Goal: Information Seeking & Learning: Learn about a topic

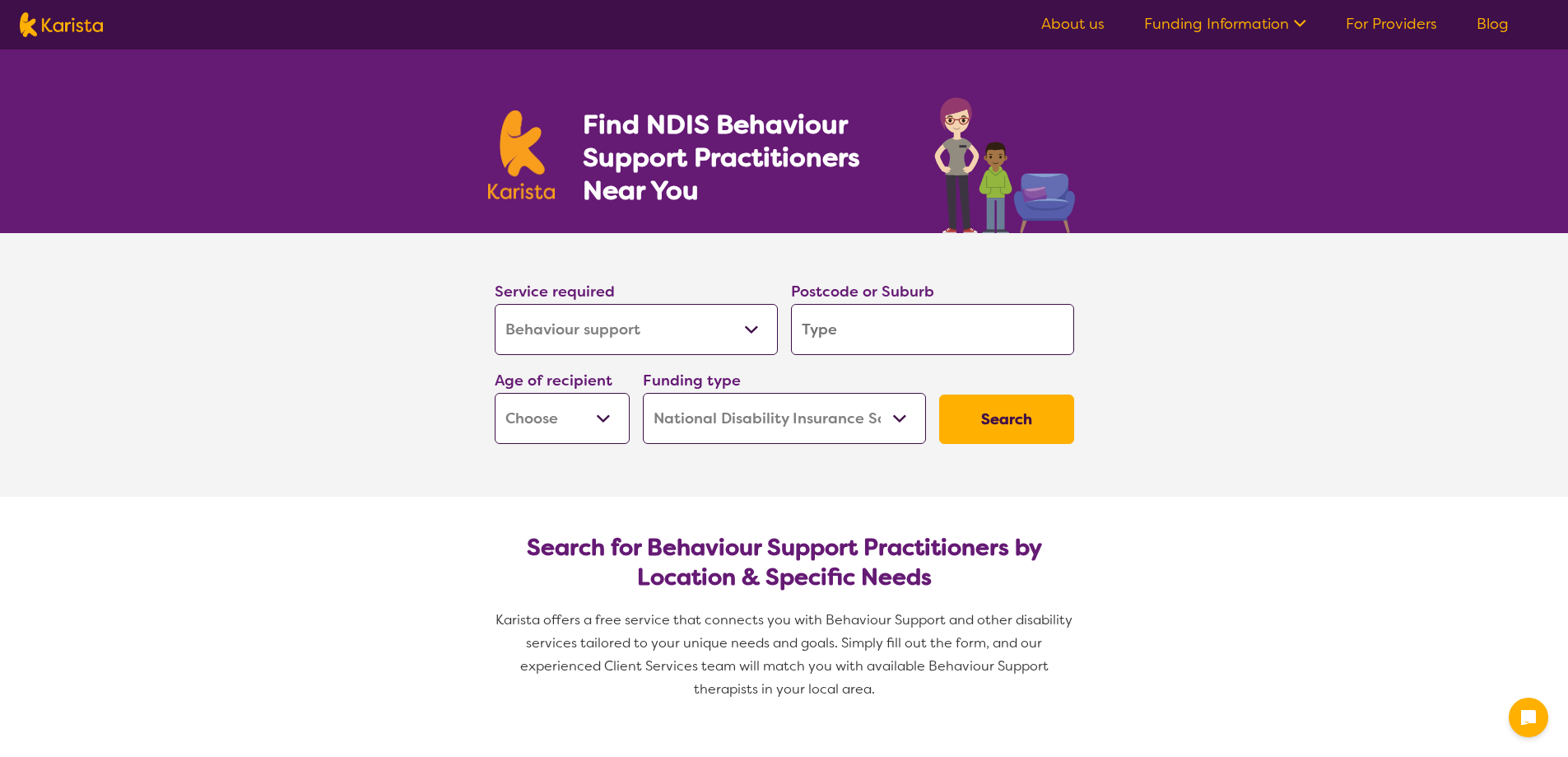
select select "Behaviour support"
select select "NDIS"
select select "Behaviour support"
select select "NDIS"
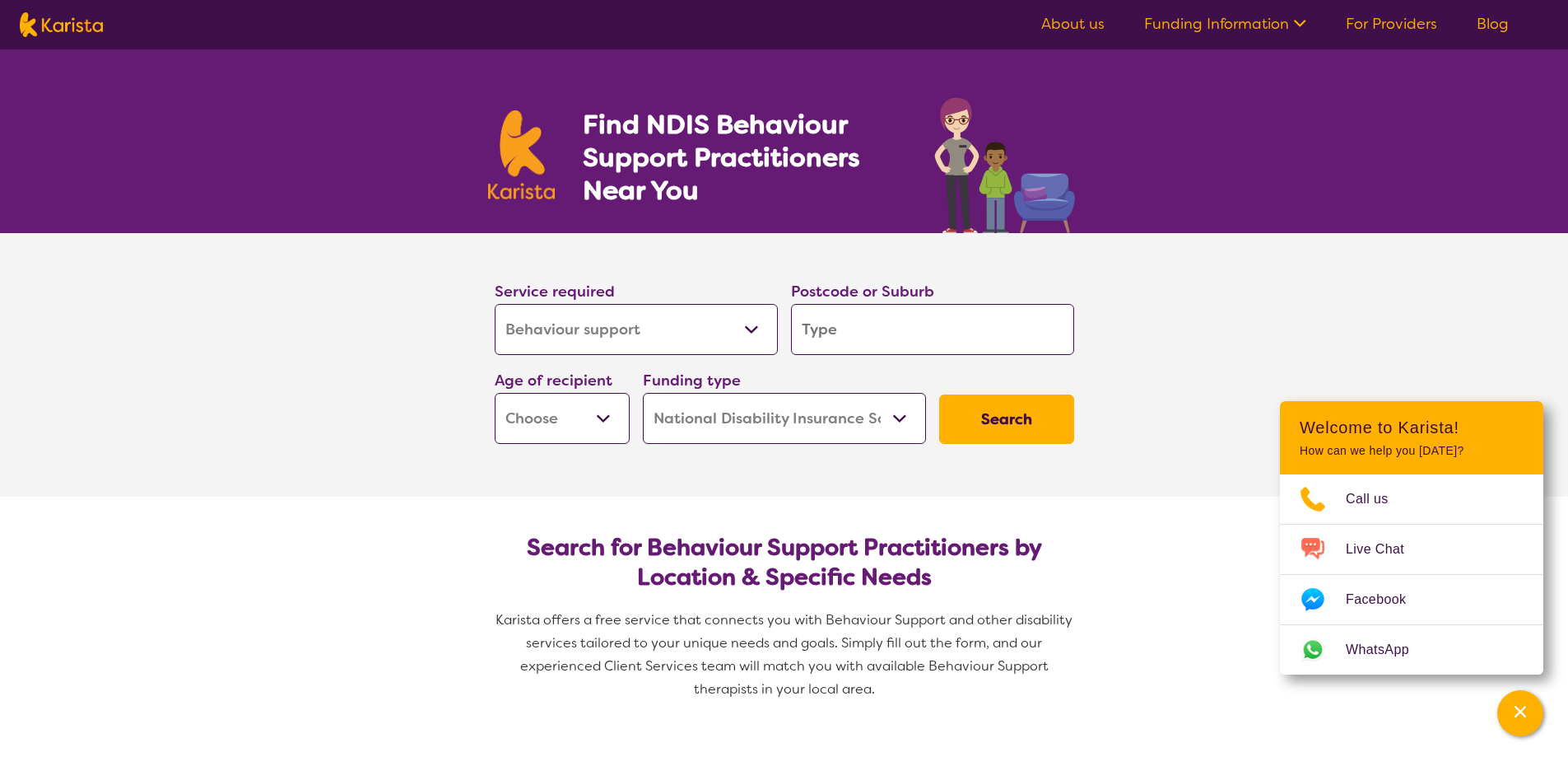
click at [841, 340] on input "search" at bounding box center [932, 329] width 283 height 51
click at [565, 421] on select "Early Childhood - 0 to 9 Child - 10 to 11 Adolescent - 12 to 17 Adult - 18 to 6…" at bounding box center [562, 419] width 135 height 51
select select "EC"
click at [495, 393] on select "Early Childhood - 0 to 9 Child - 10 to 11 Adolescent - 12 to 17 Adult - 18 to 6…" at bounding box center [562, 419] width 135 height 51
select select "EC"
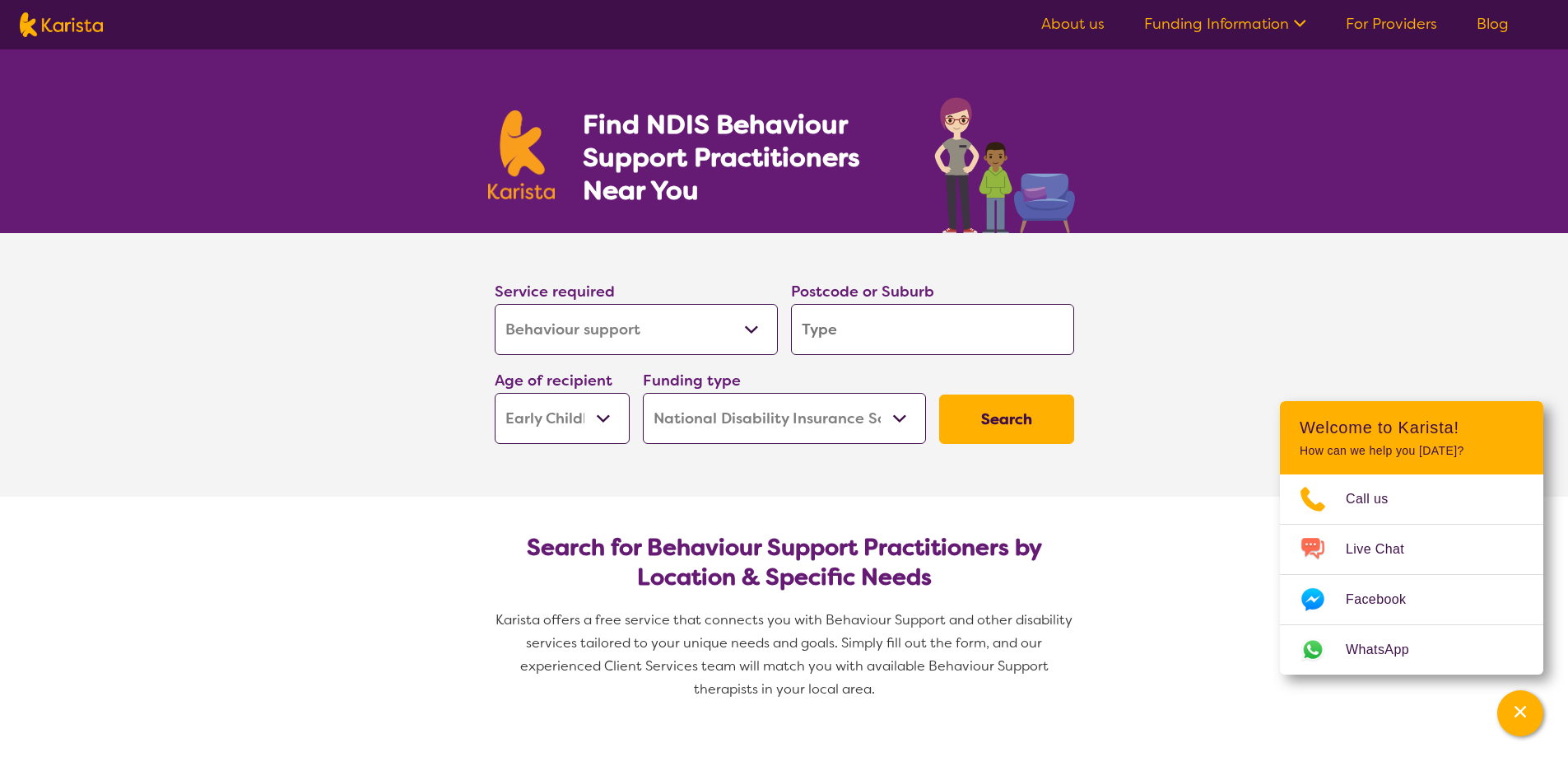
click at [711, 420] on select "Home Care Package (HCP) National Disability Insurance Scheme (NDIS) I don't know" at bounding box center [784, 419] width 283 height 51
click at [643, 393] on select "Home Care Package (HCP) National Disability Insurance Scheme (NDIS) I don't know" at bounding box center [784, 419] width 283 height 51
click at [867, 338] on input "search" at bounding box center [932, 329] width 283 height 51
click at [929, 331] on input "search" at bounding box center [932, 329] width 283 height 51
type input "6"
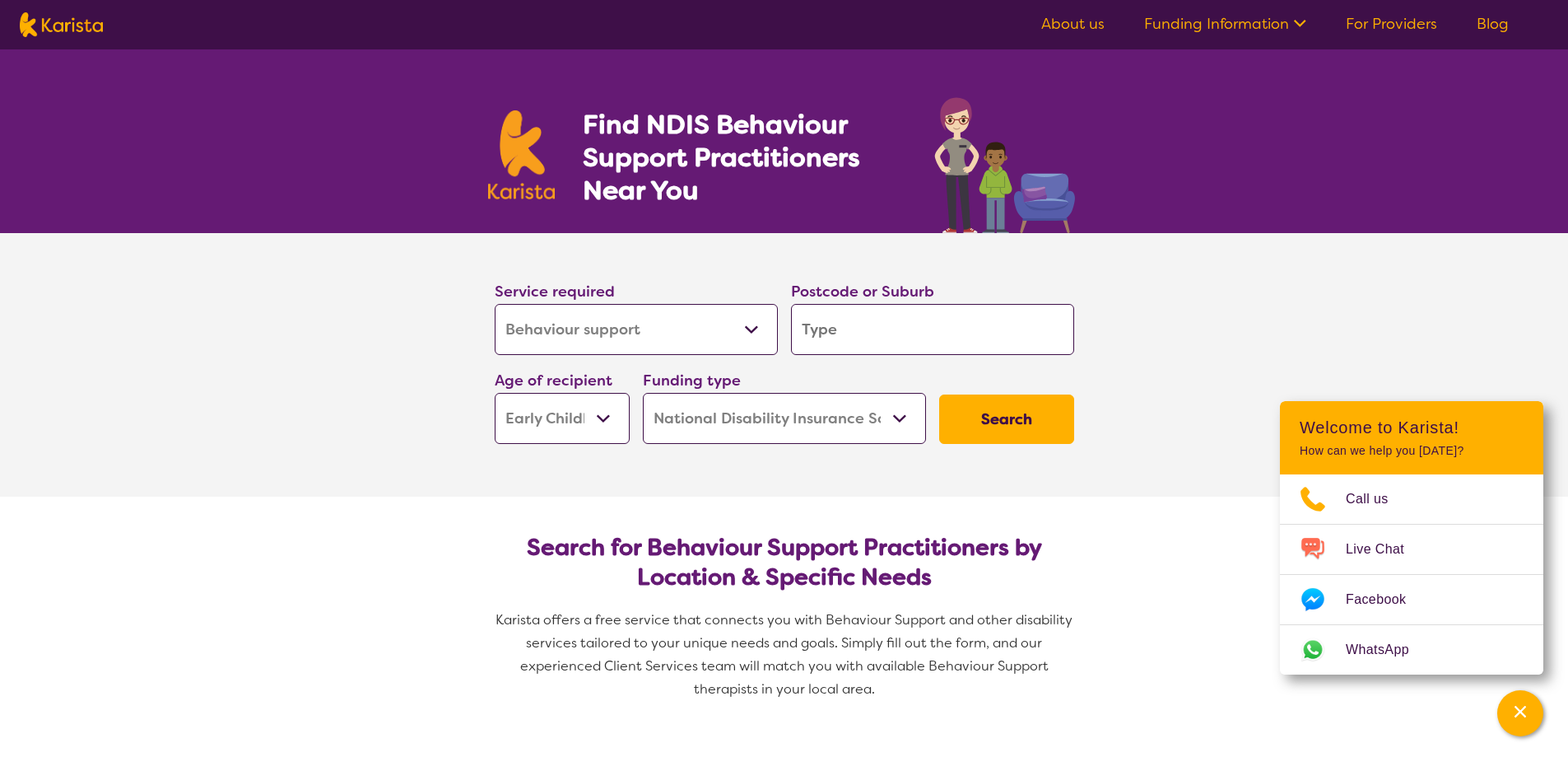
type input "6"
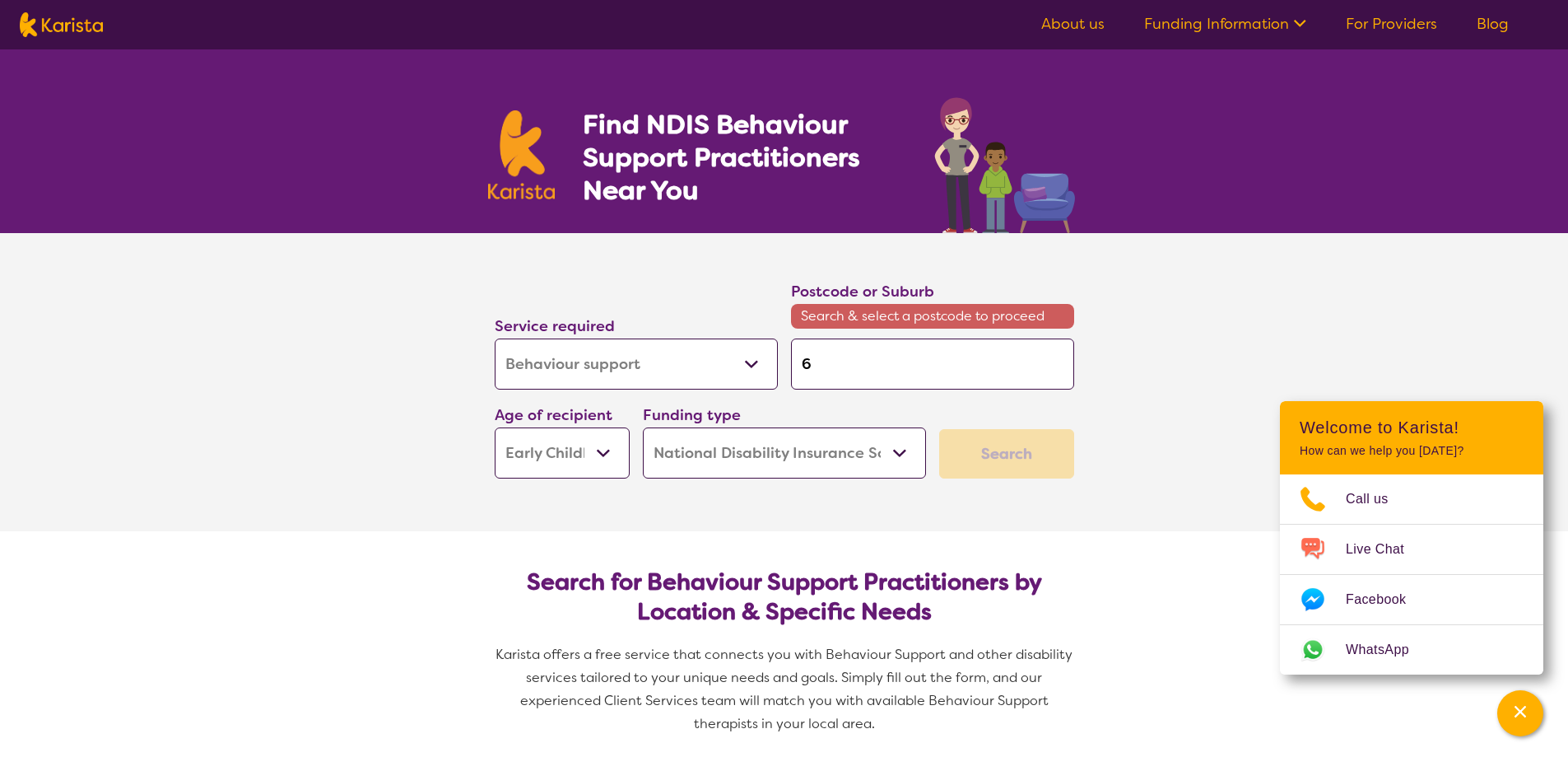
type input "60"
type input "605"
type input "6055"
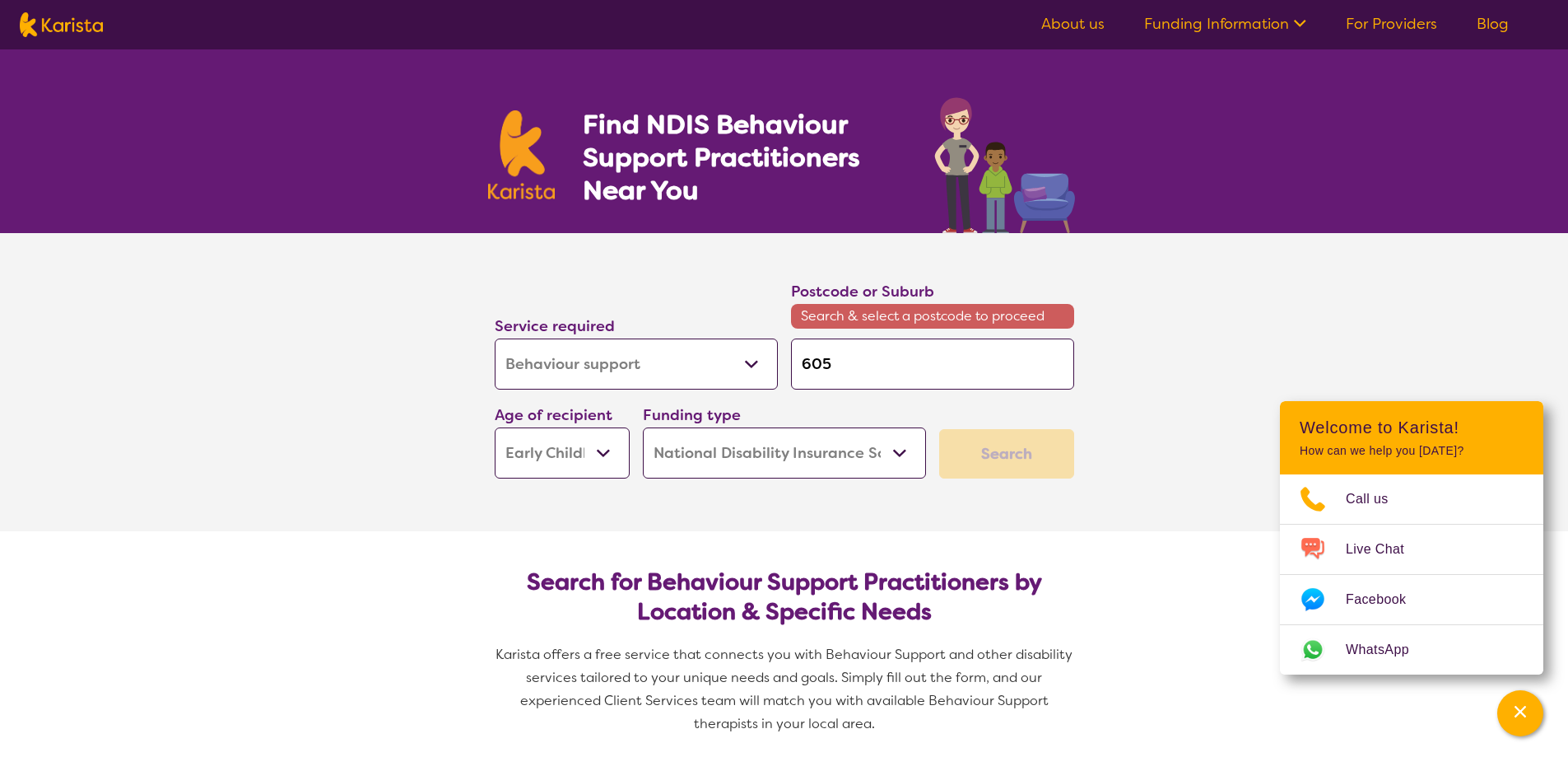
type input "6055"
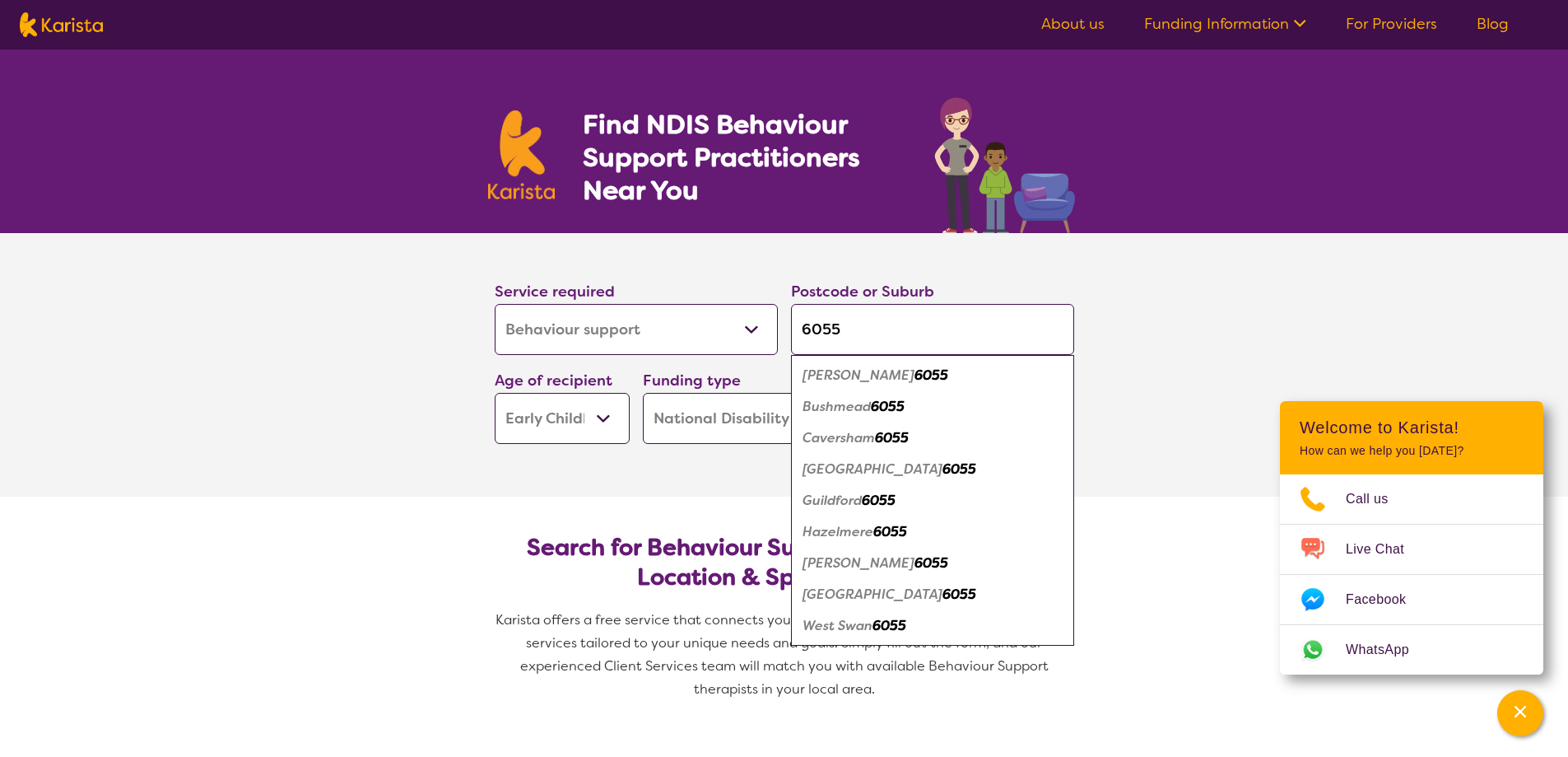
type input "6055"
click at [914, 370] on div "[PERSON_NAME] 6055" at bounding box center [932, 375] width 267 height 32
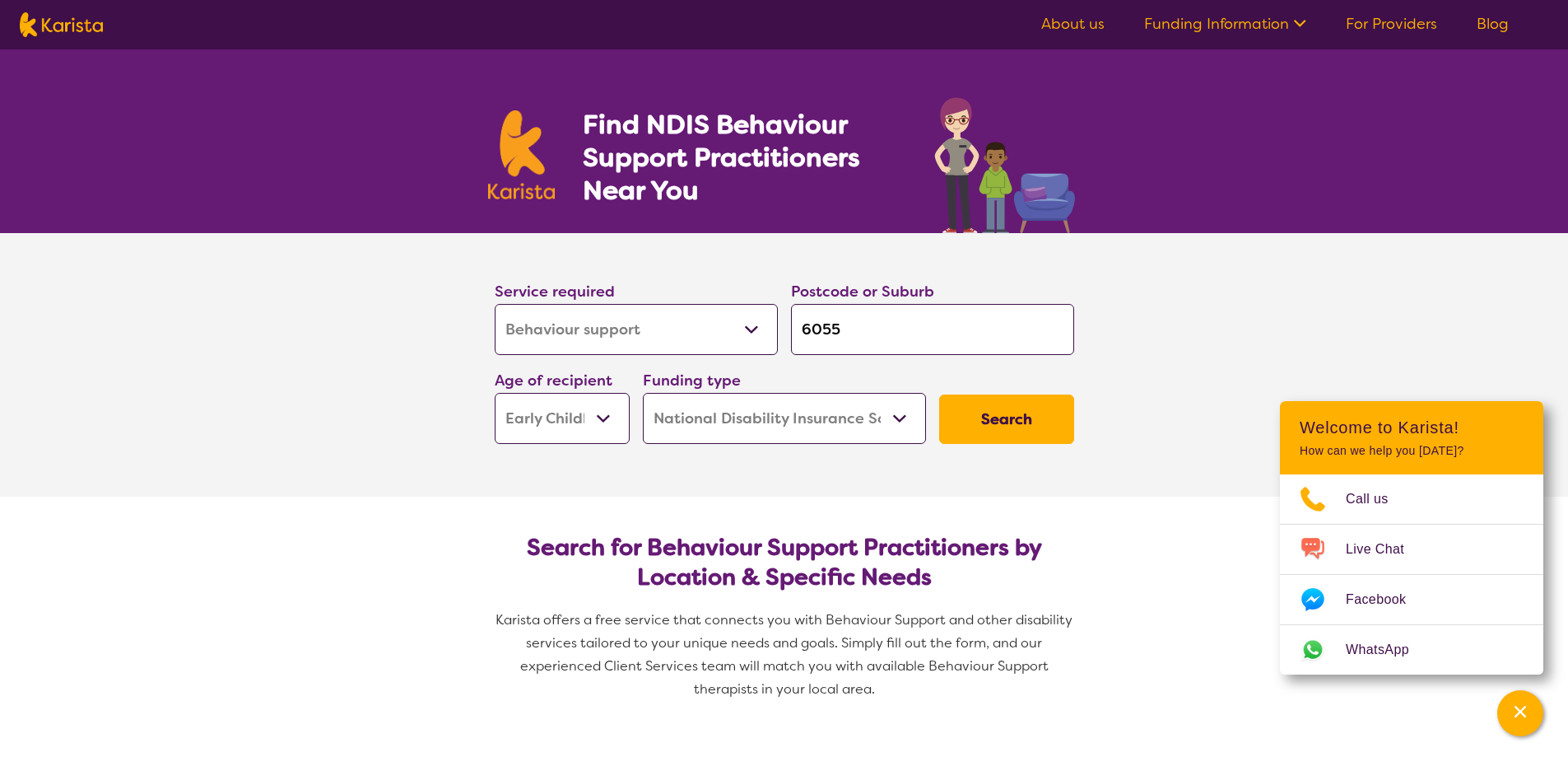
click at [1007, 433] on button "Search" at bounding box center [1006, 419] width 135 height 49
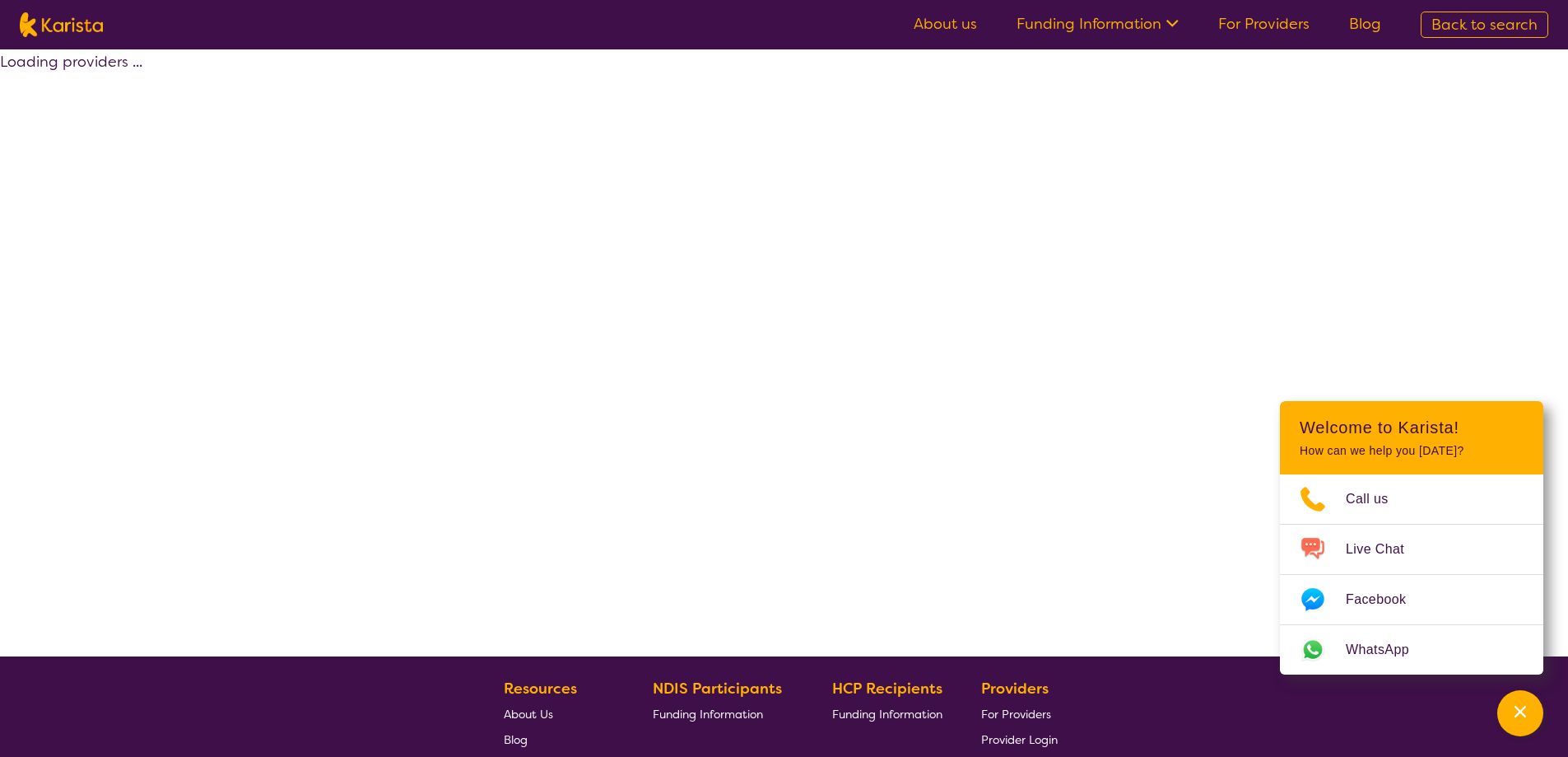
select select "by_score"
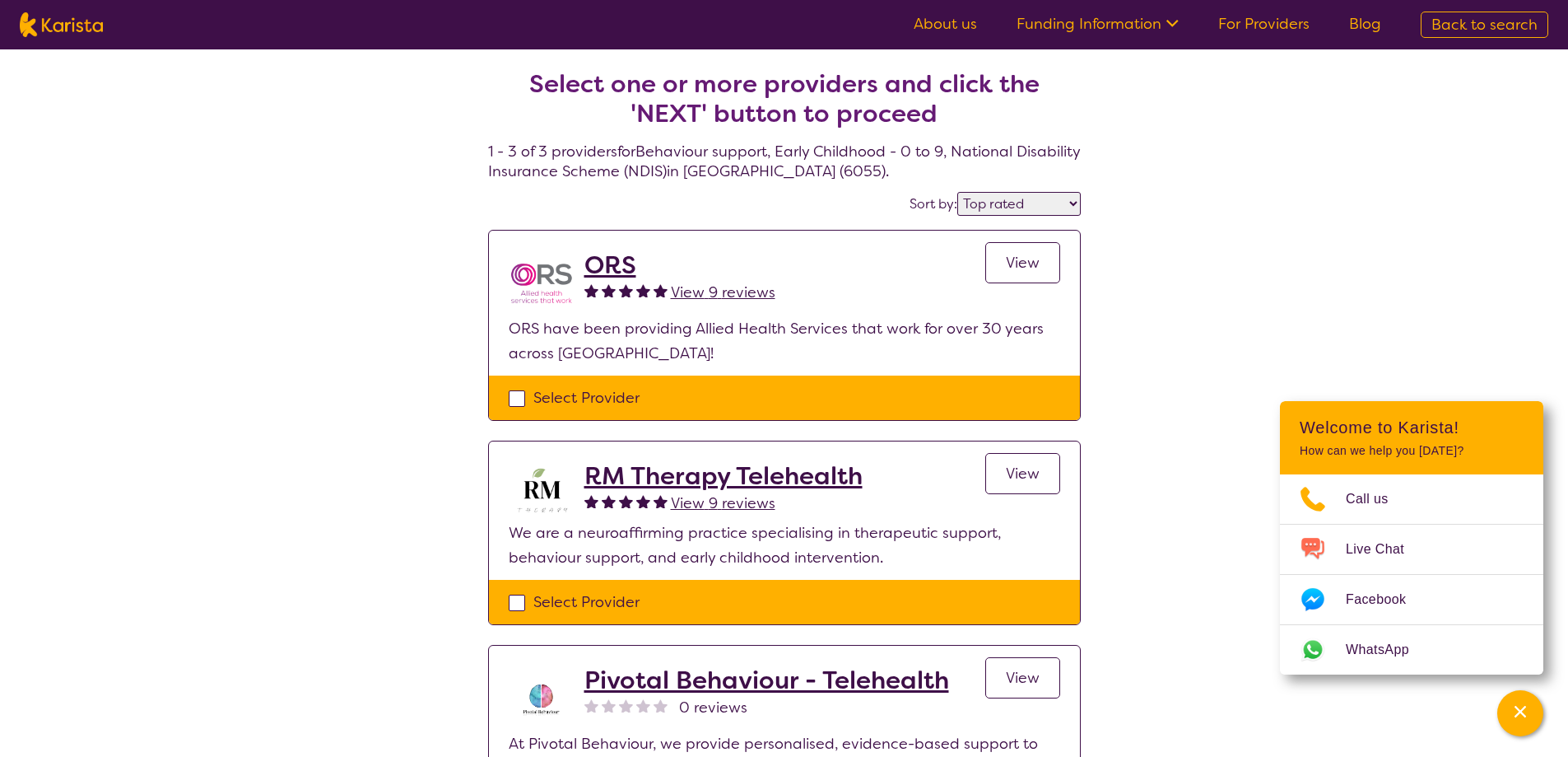
select select "Behaviour support"
select select "EC"
select select "NDIS"
select select "Behaviour support"
select select "EC"
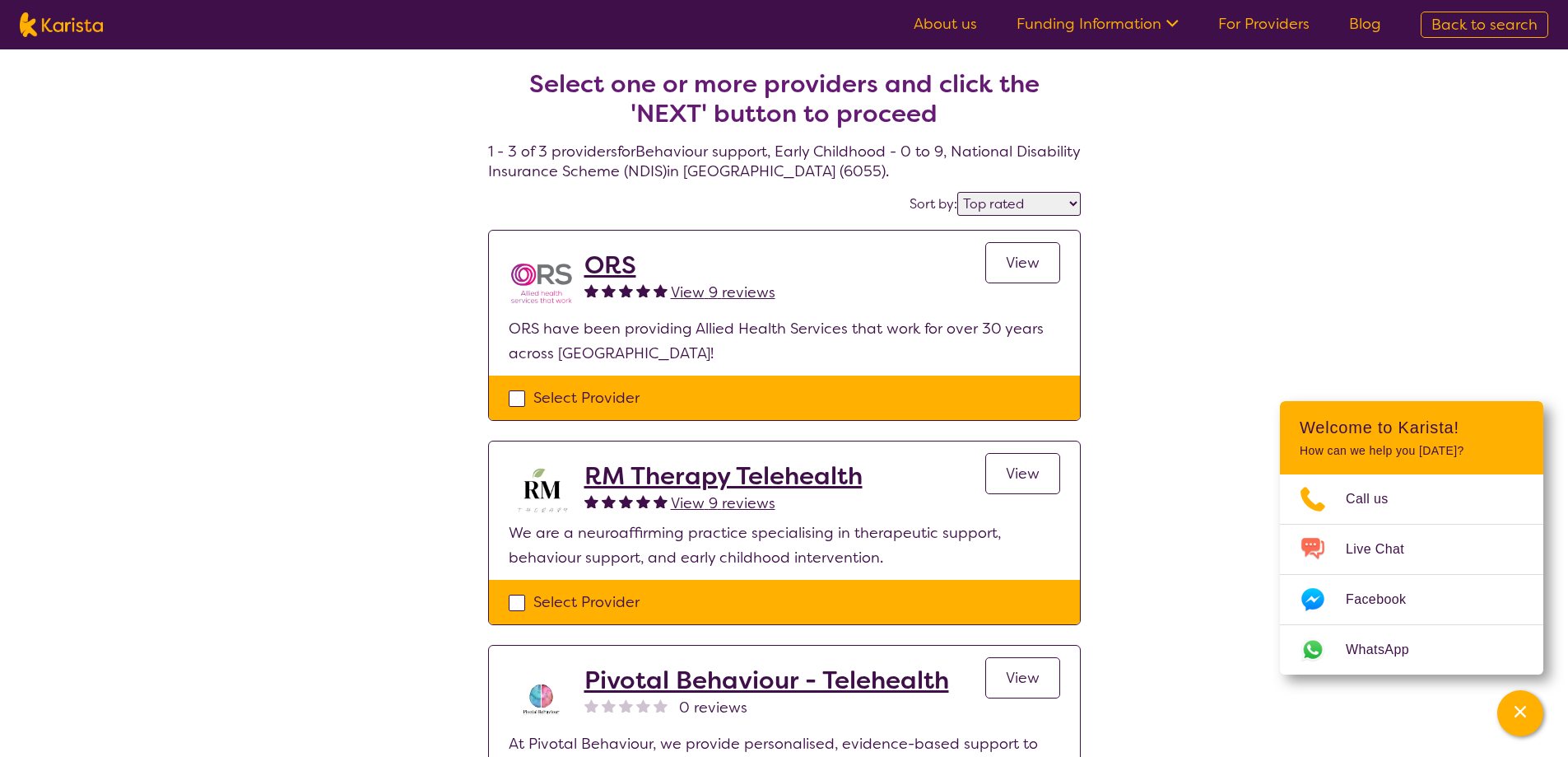
select select "NDIS"
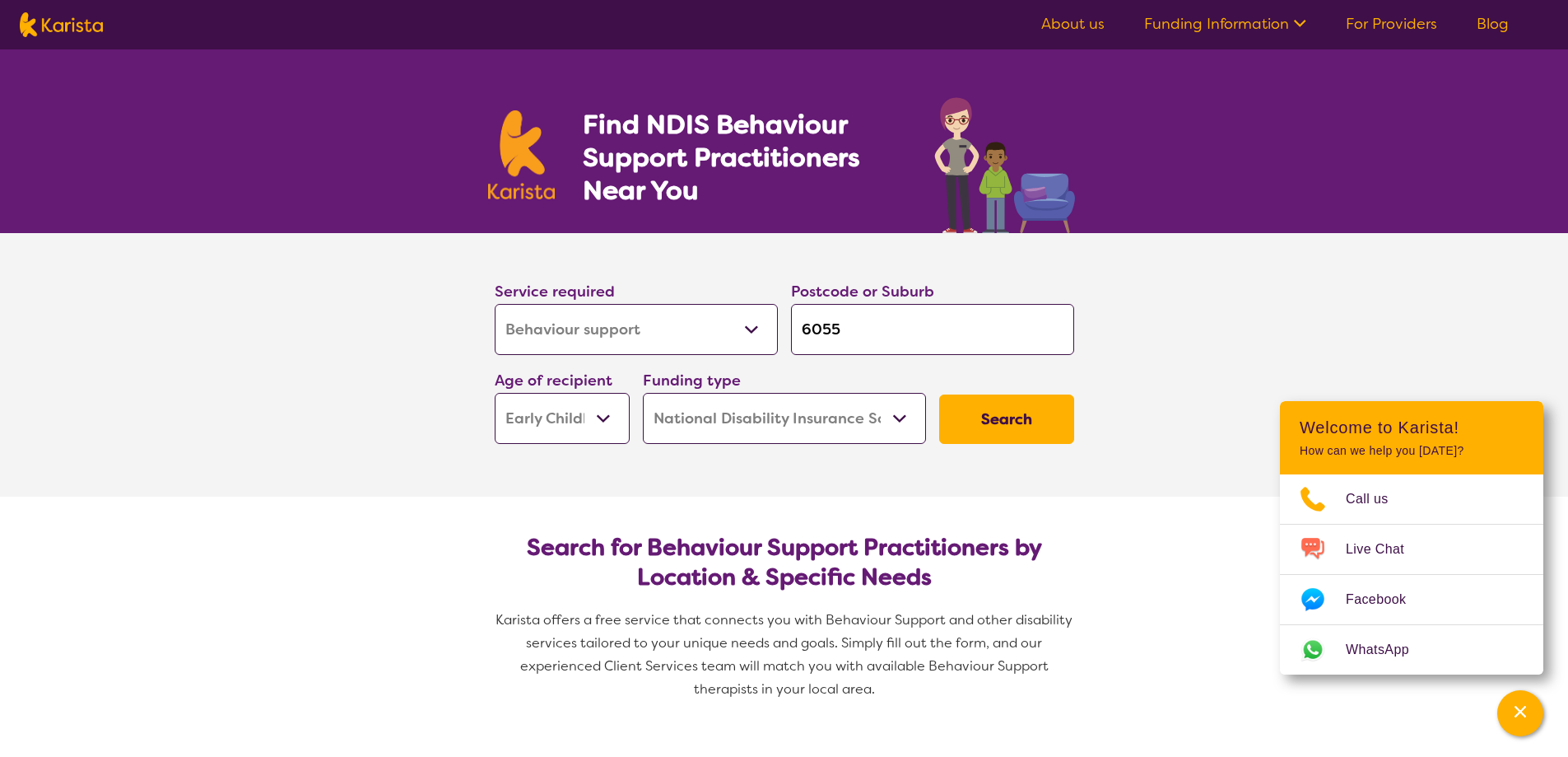
click at [837, 330] on input "6055" at bounding box center [932, 329] width 283 height 51
click at [879, 327] on input "6055" at bounding box center [932, 329] width 283 height 51
type input "605"
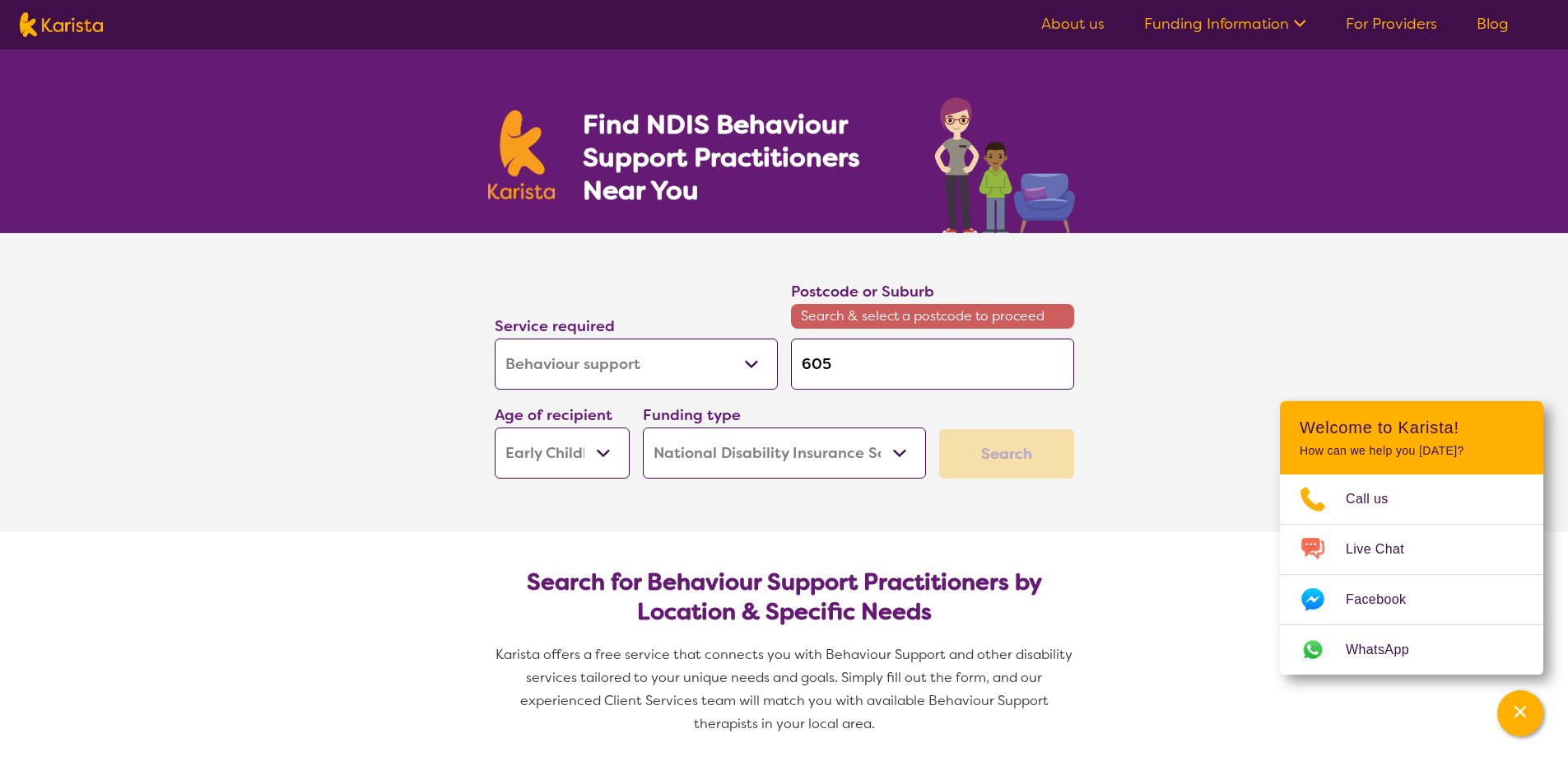
type input "6056"
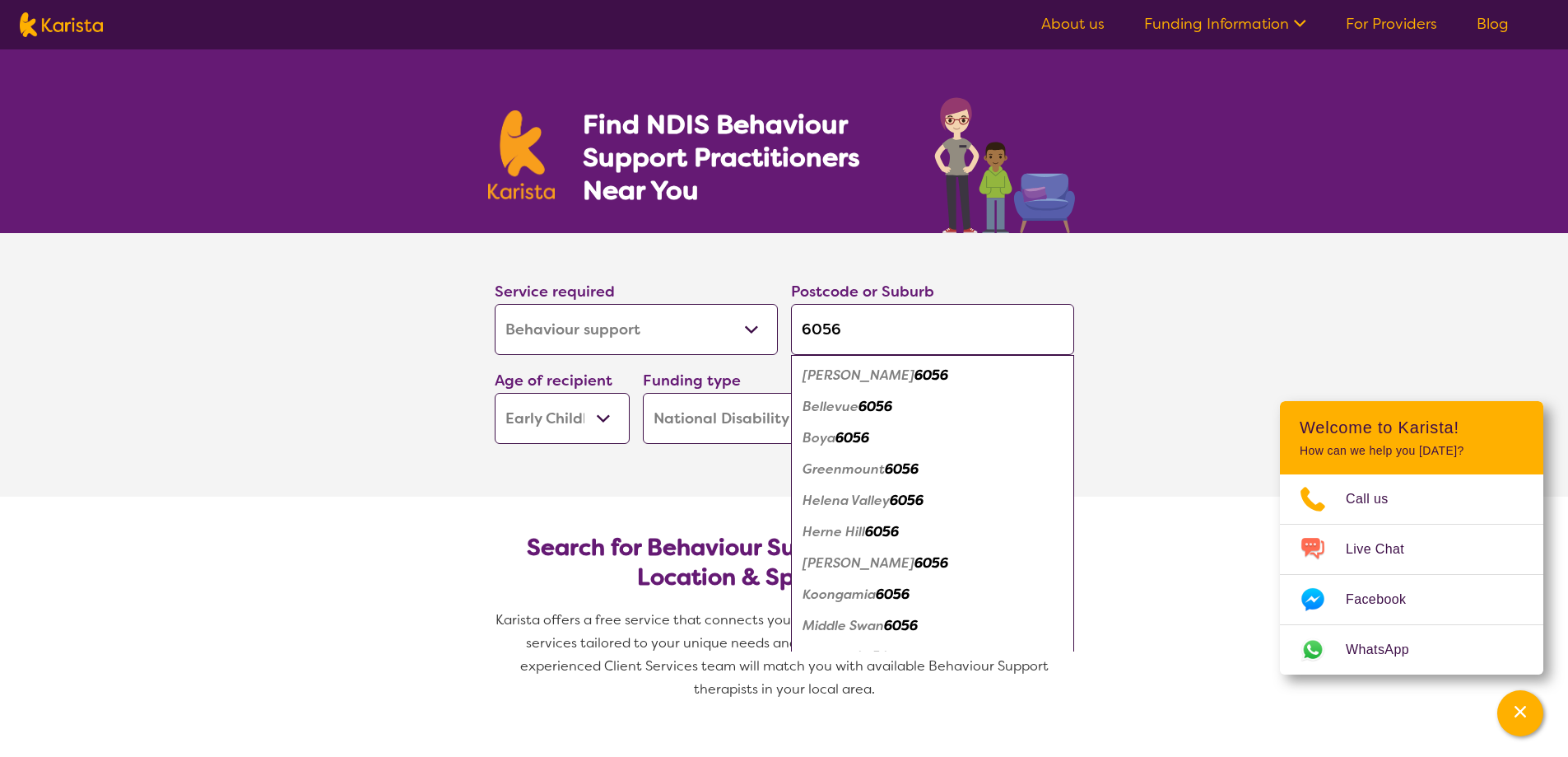
scroll to position [21, 0]
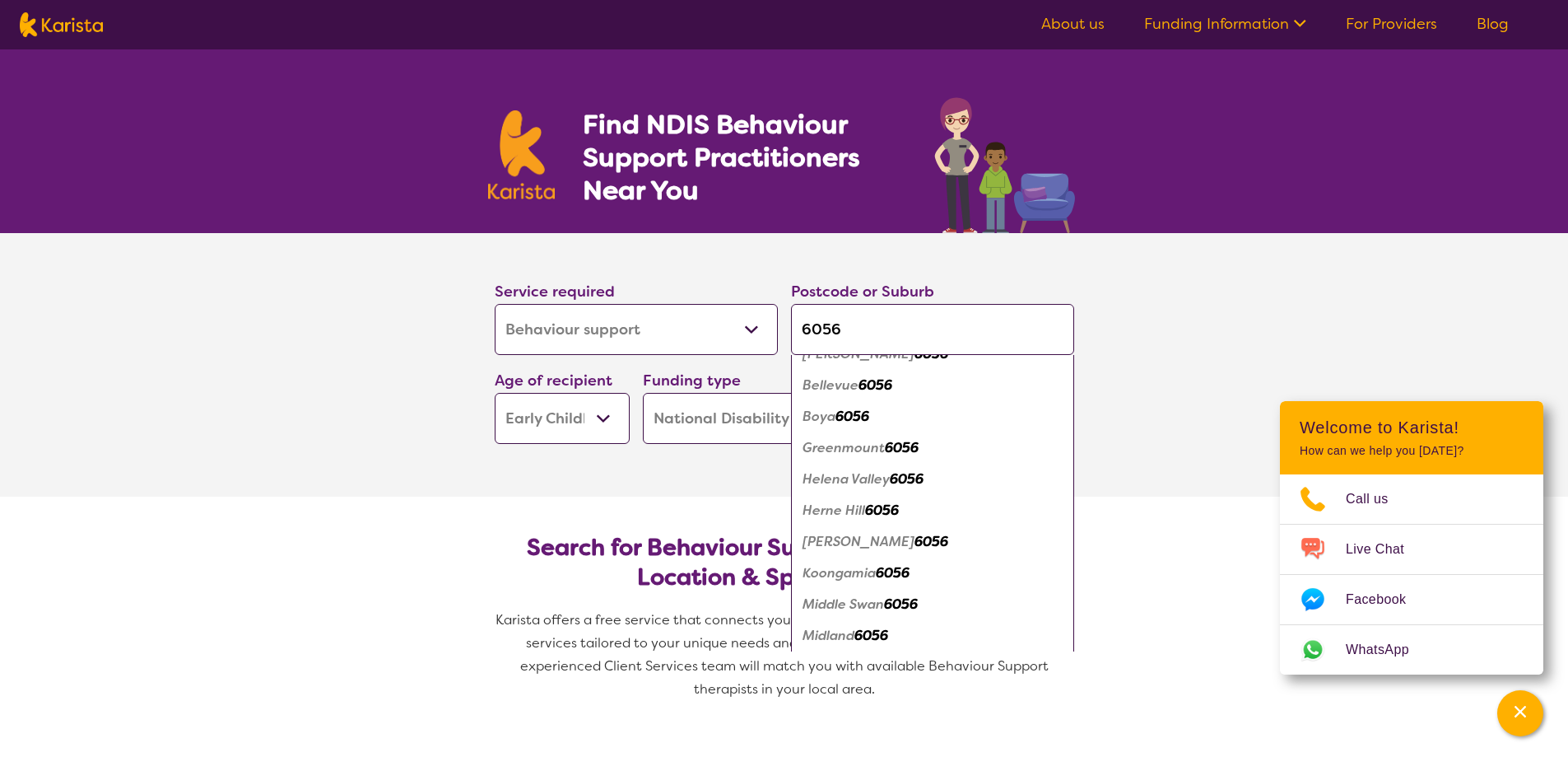
type input "6056"
click at [874, 641] on em "6056" at bounding box center [872, 635] width 34 height 17
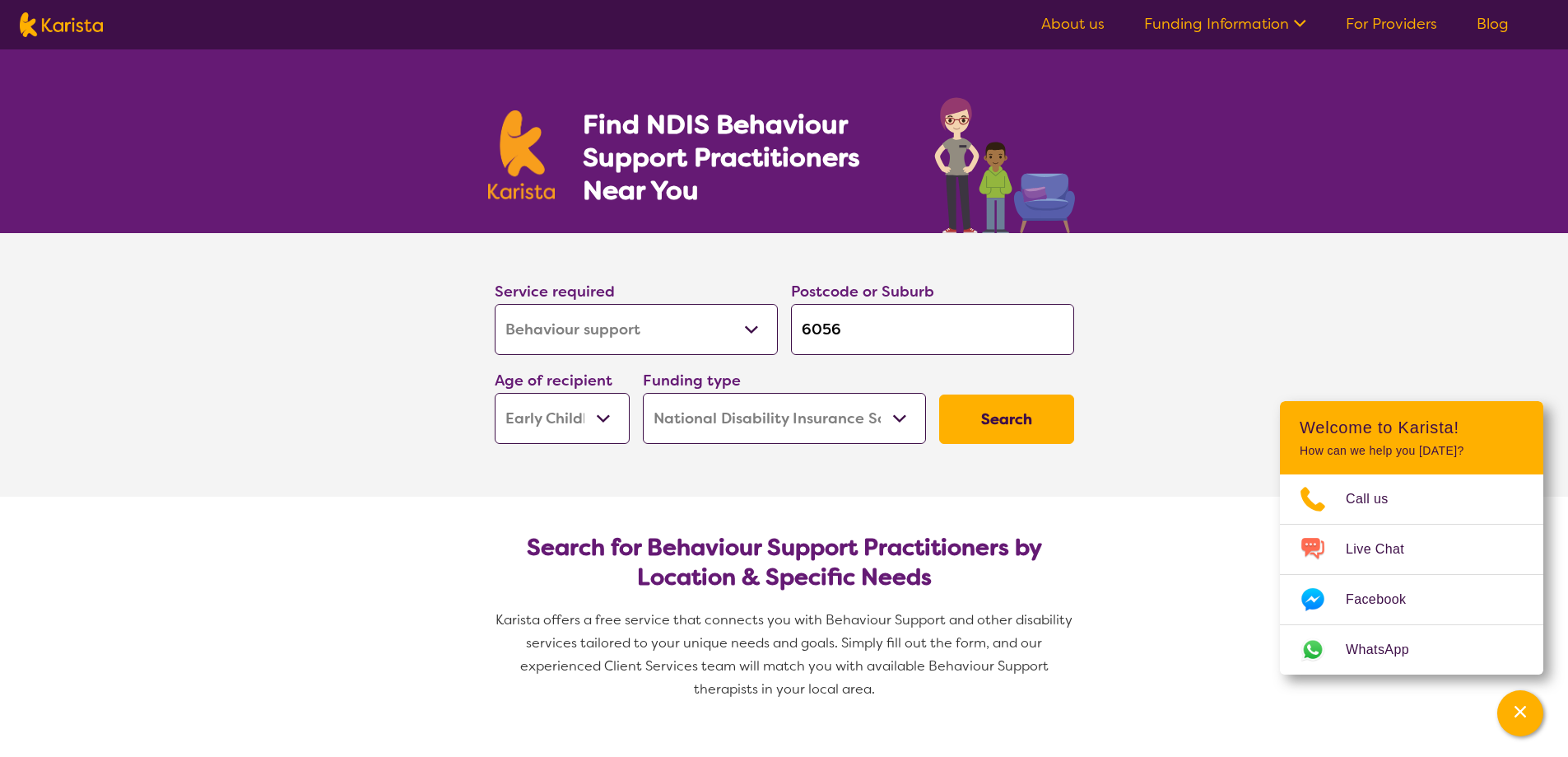
scroll to position [0, 0]
click at [972, 420] on button "Search" at bounding box center [1006, 419] width 135 height 49
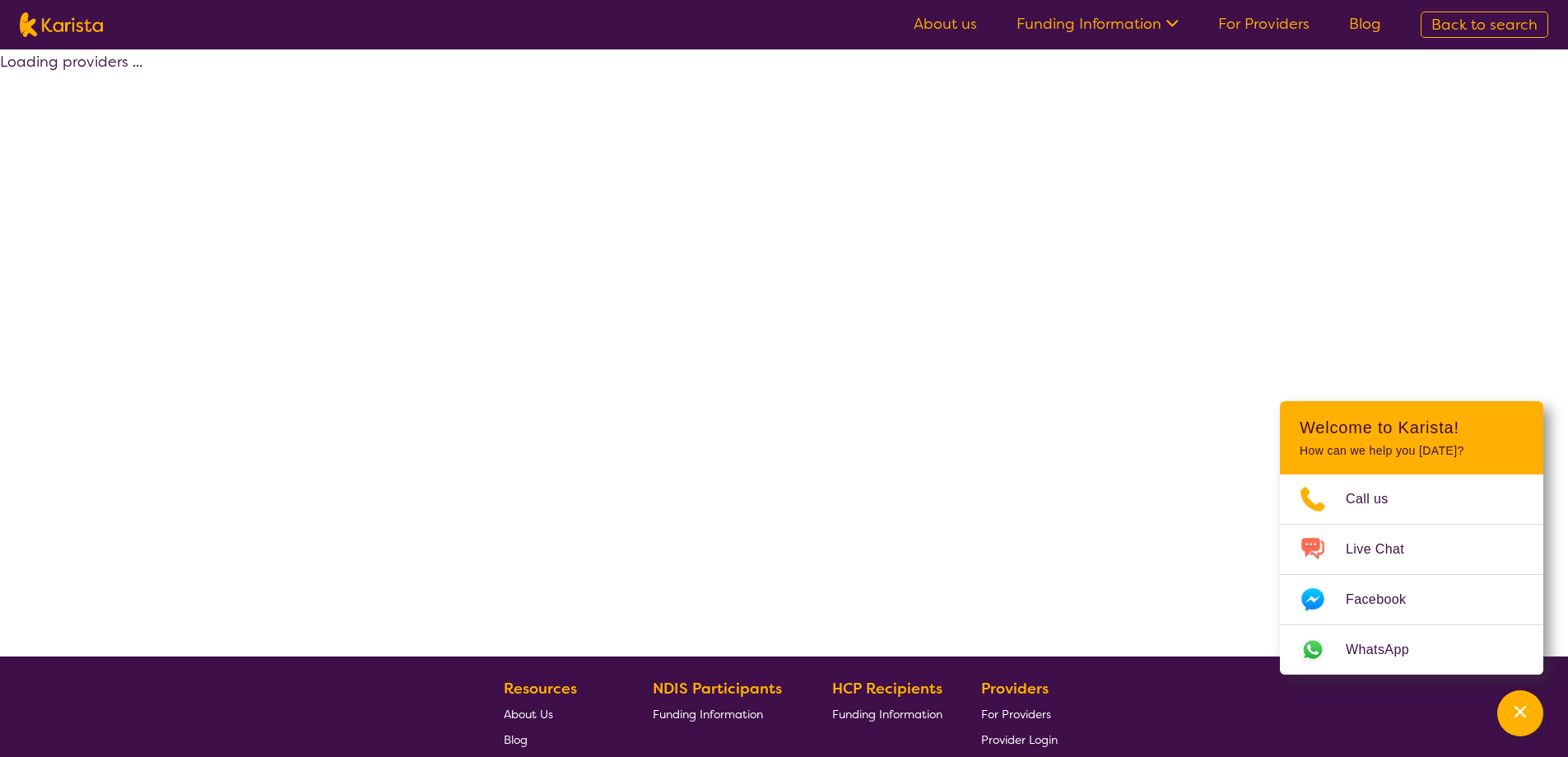
select select "by_score"
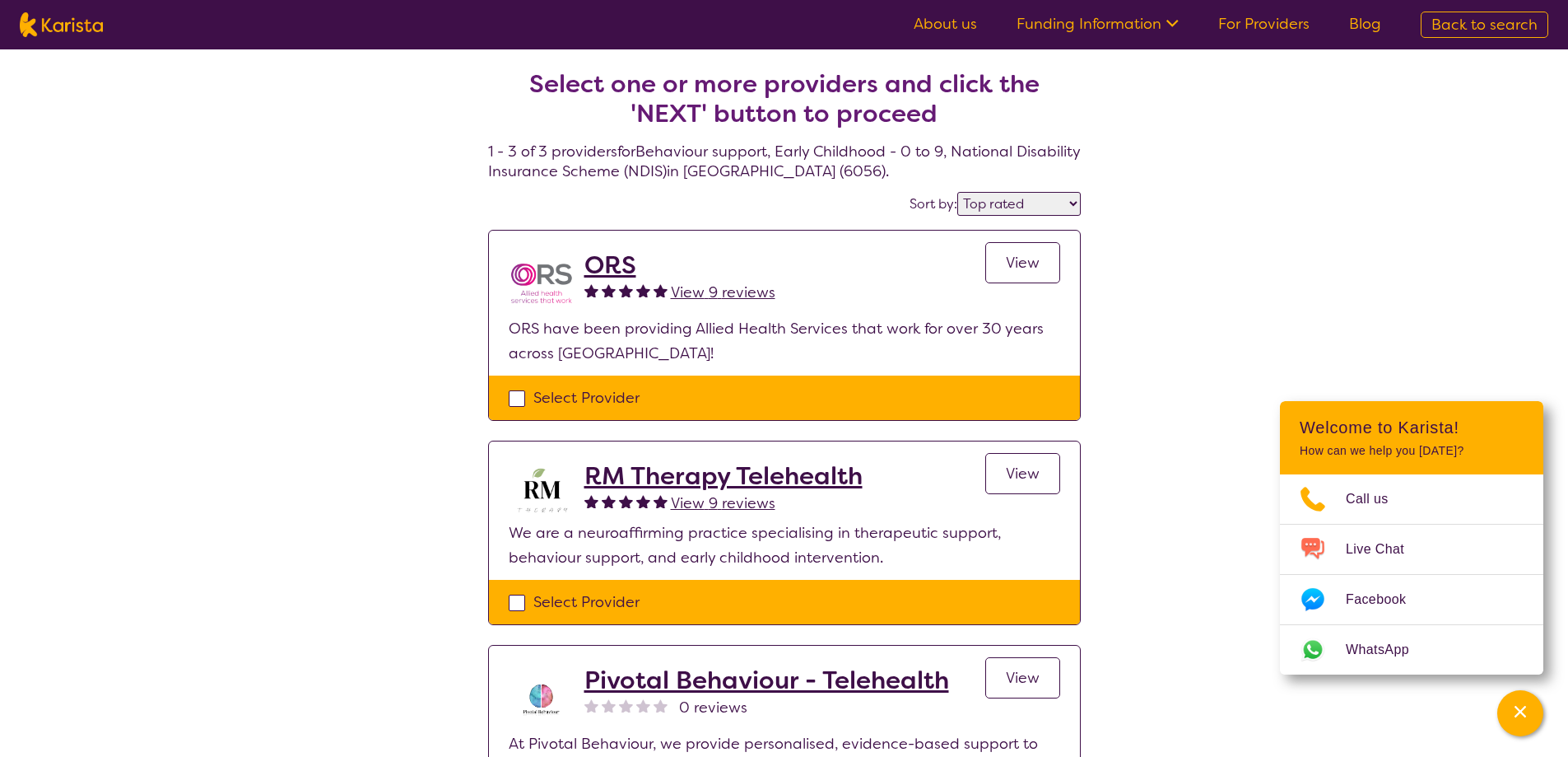
select select "Behaviour support"
select select "EC"
select select "NDIS"
select select "Behaviour support"
select select "EC"
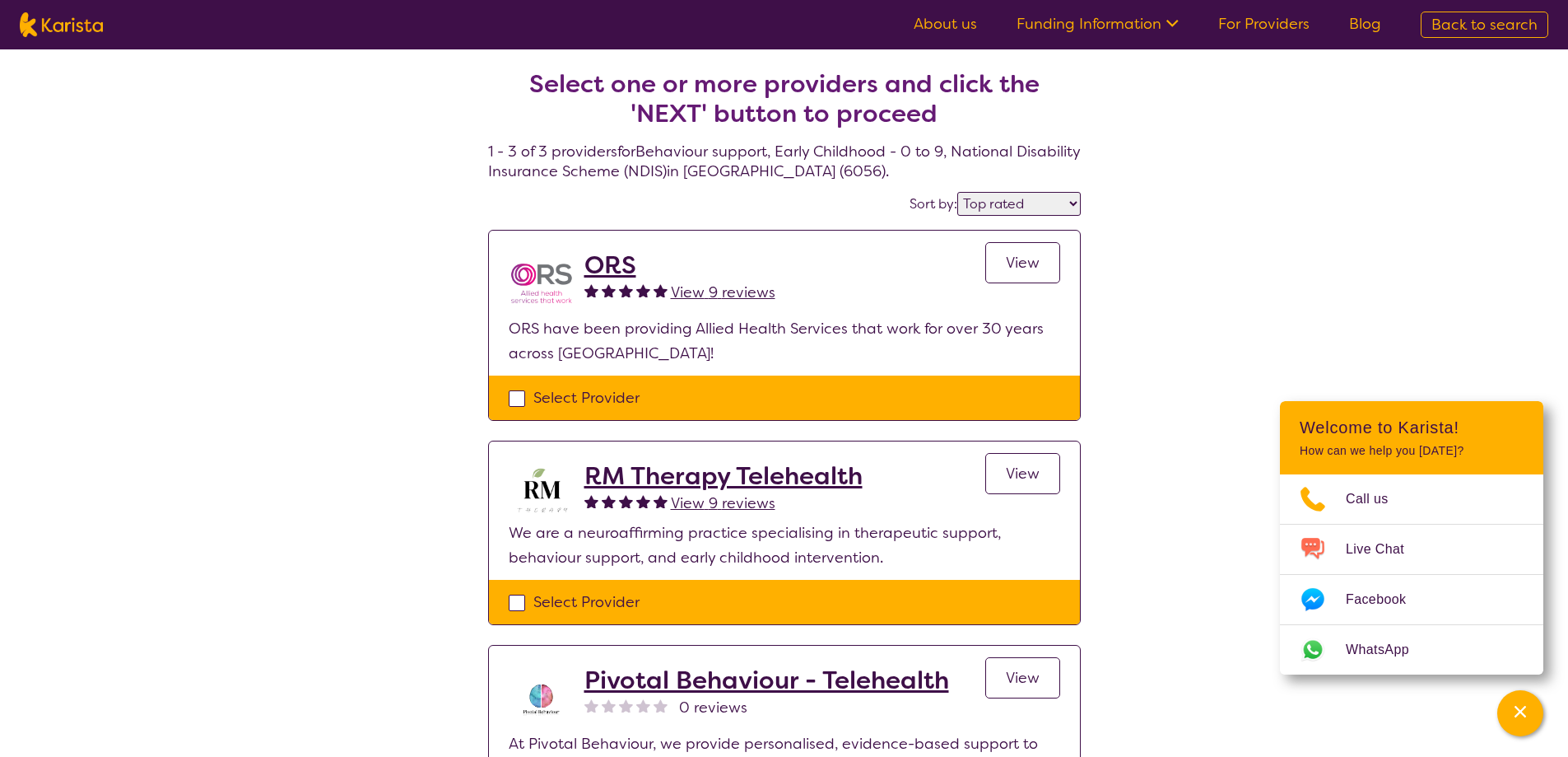
select select "NDIS"
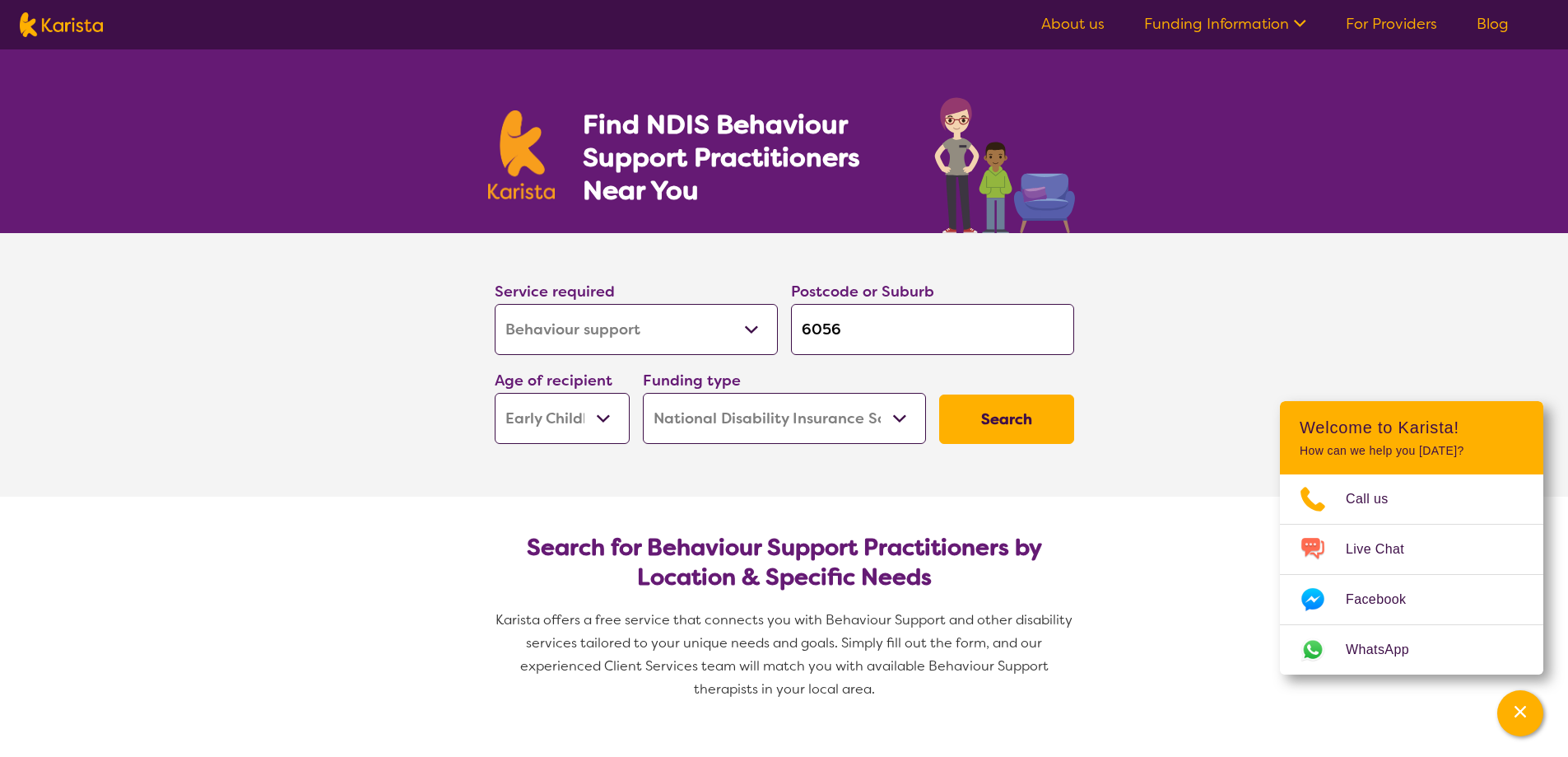
drag, startPoint x: 545, startPoint y: 411, endPoint x: 544, endPoint y: 399, distance: 12.0
click at [545, 411] on select "Early Childhood - 0 to 9 Child - 10 to 11 Adolescent - 12 to 17 Adult - 18 to 6…" at bounding box center [562, 419] width 135 height 51
select select "CH"
click at [495, 393] on select "Early Childhood - 0 to 9 Child - 10 to 11 Adolescent - 12 to 17 Adult - 18 to 6…" at bounding box center [562, 419] width 135 height 51
select select "CH"
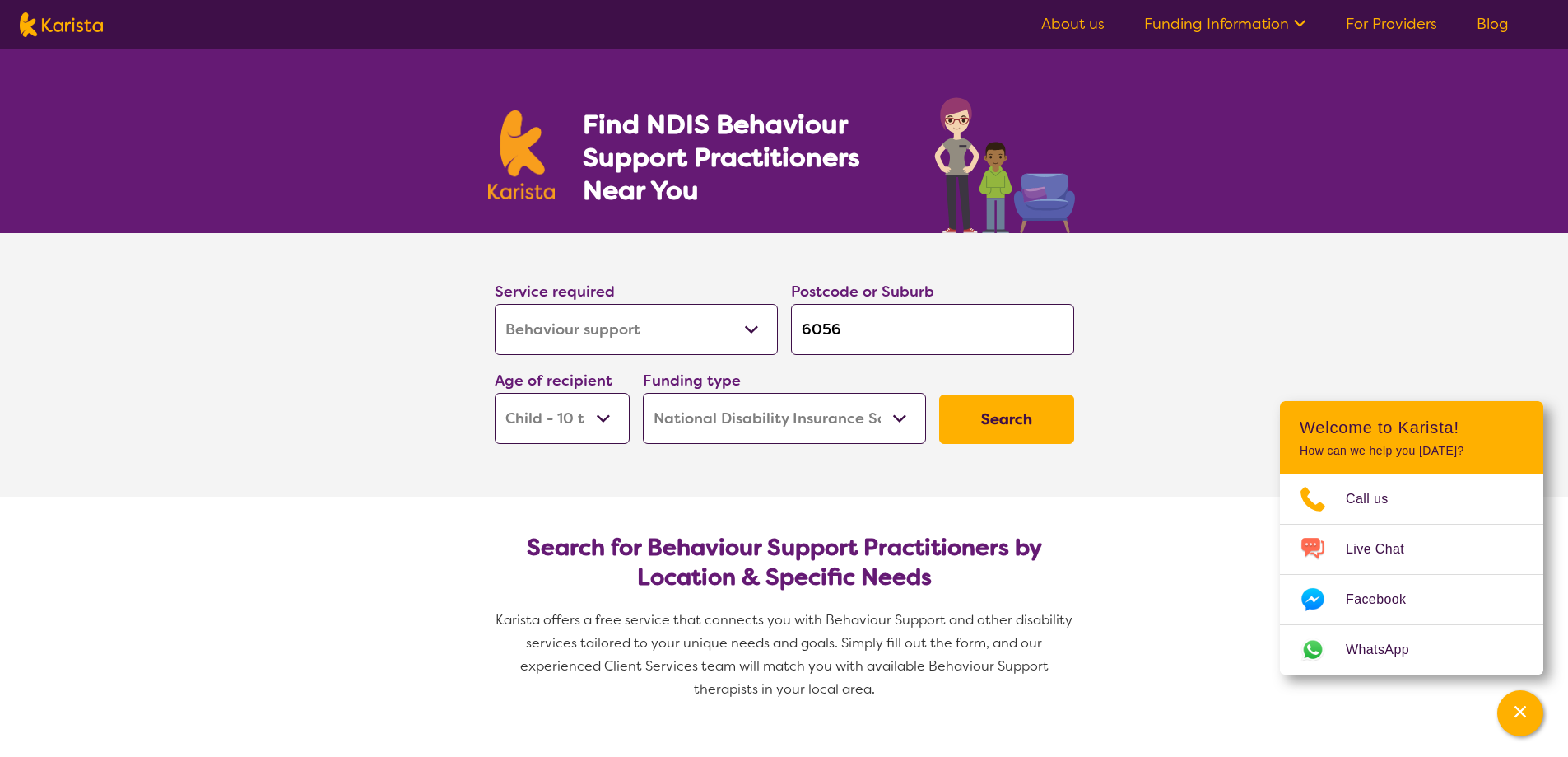
click at [1052, 420] on button "Search" at bounding box center [1006, 419] width 135 height 49
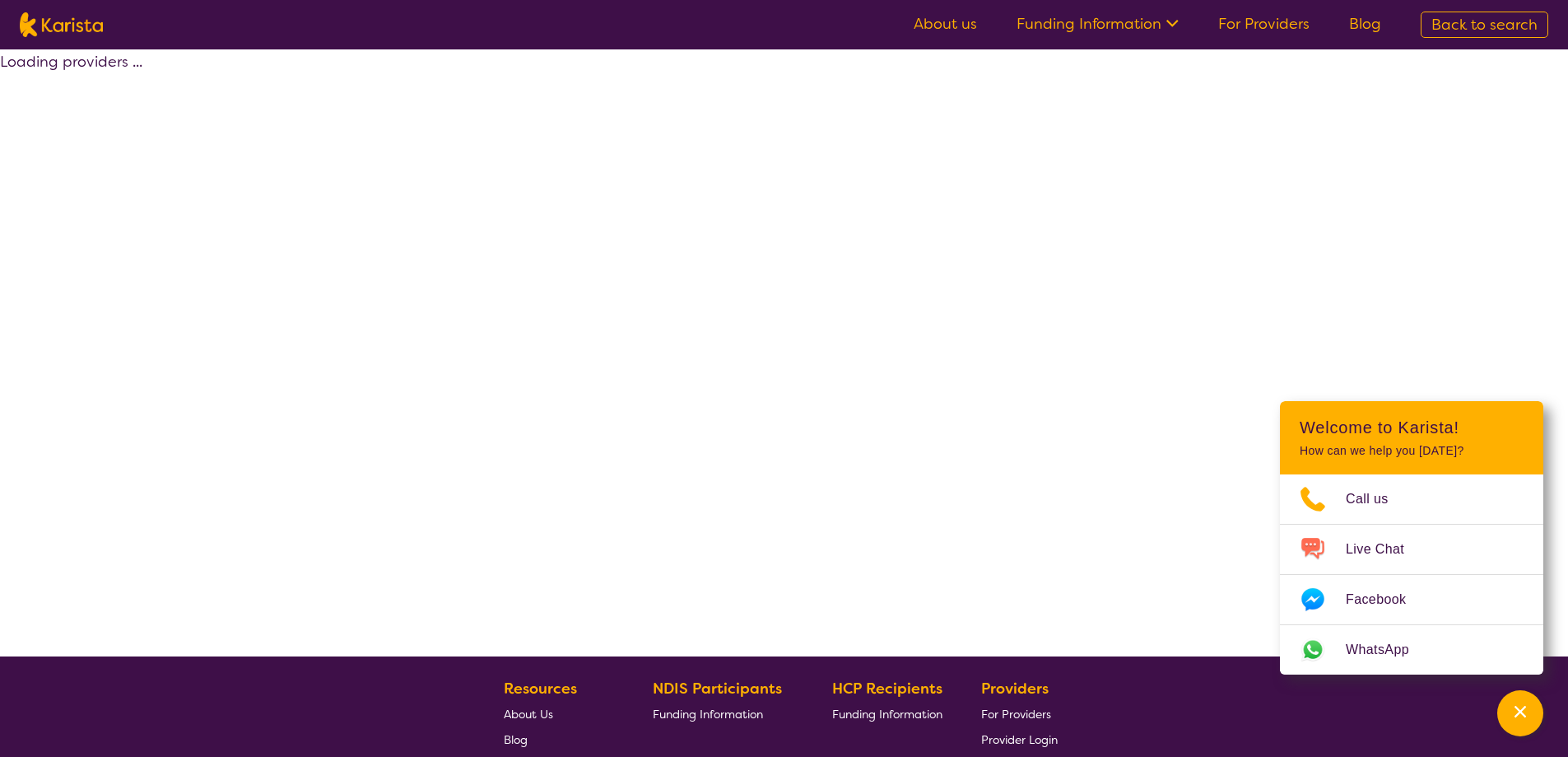
select select "by_score"
